Goal: Information Seeking & Learning: Learn about a topic

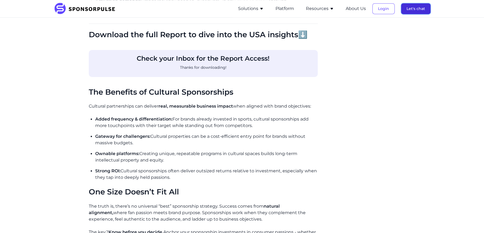
click at [424, 11] on button "Let's chat" at bounding box center [415, 8] width 29 height 11
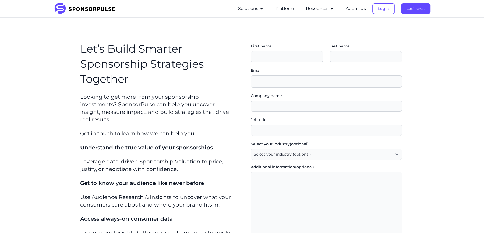
click at [323, 10] on button "Resources" at bounding box center [320, 8] width 28 height 6
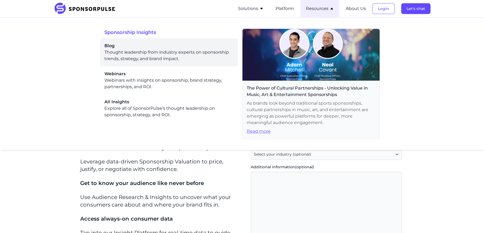
click at [122, 45] on span "Blog" at bounding box center [168, 46] width 129 height 6
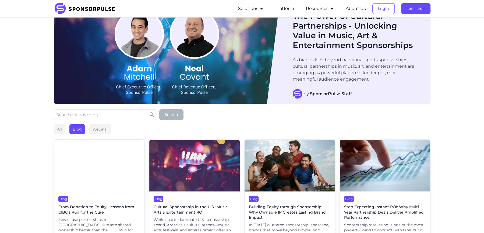
scroll to position [69, 0]
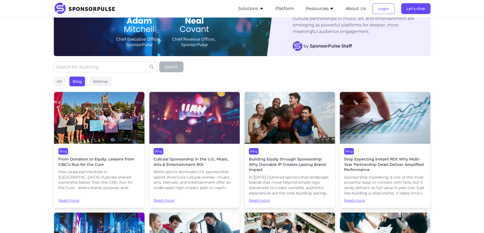
click at [98, 117] on img at bounding box center [99, 118] width 90 height 52
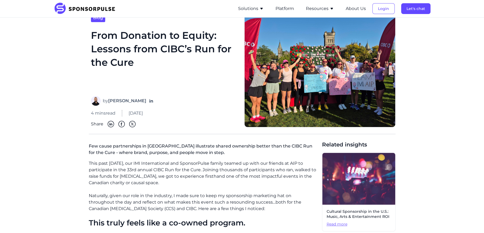
scroll to position [23, 0]
